Goal: Task Accomplishment & Management: Use online tool/utility

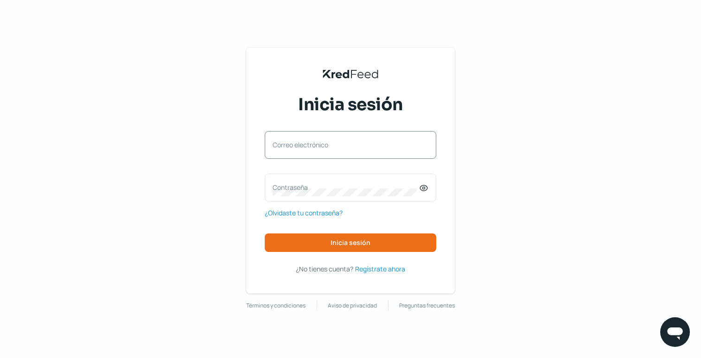
click at [304, 148] on label "Correo electrónico" at bounding box center [345, 144] width 146 height 9
click at [304, 148] on input "Correo electrónico" at bounding box center [350, 150] width 156 height 8
type input "[EMAIL_ADDRESS][DOMAIN_NAME]"
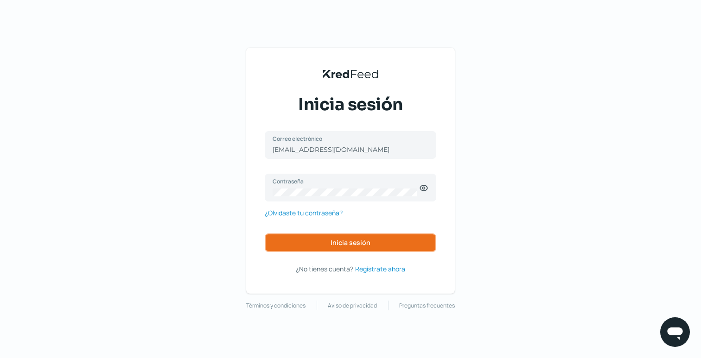
click at [353, 242] on span "Inicia sesión" at bounding box center [350, 243] width 40 height 6
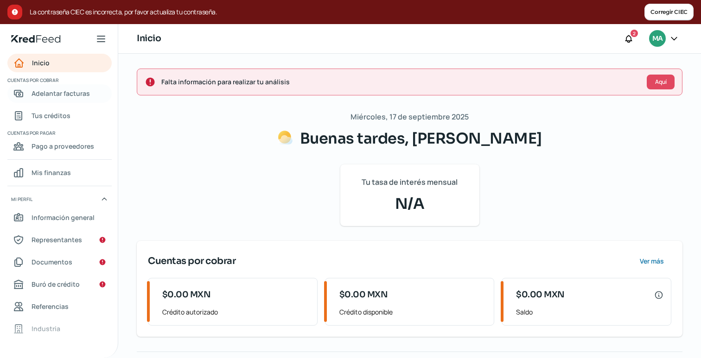
click at [70, 93] on span "Adelantar facturas" at bounding box center [61, 94] width 58 height 12
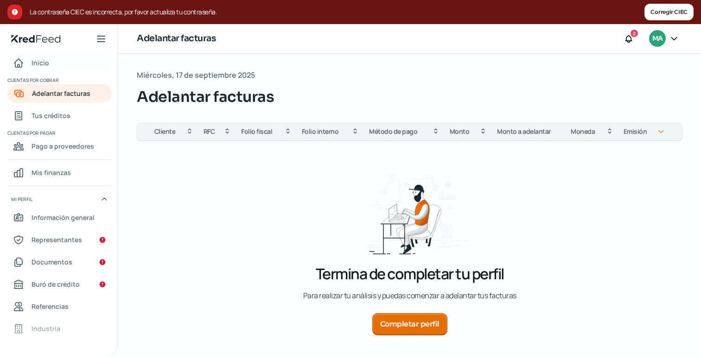
click at [39, 68] on span "Inicio" at bounding box center [41, 63] width 18 height 12
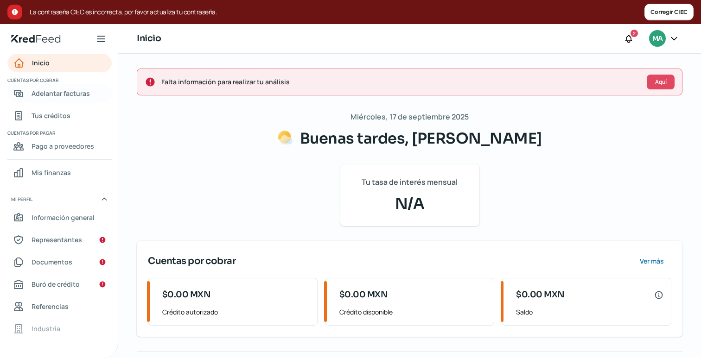
click at [72, 95] on span "Adelantar facturas" at bounding box center [61, 94] width 58 height 12
